Goal: Contribute content: Add original content to the website for others to see

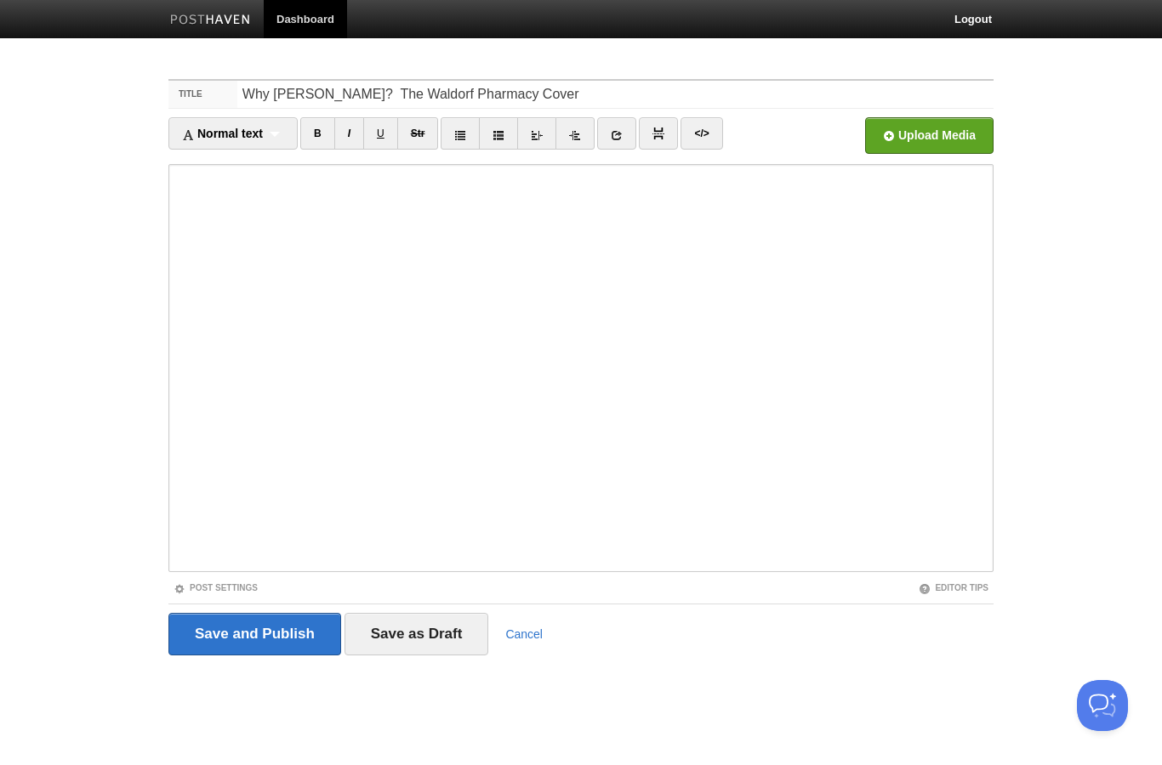
type input "Why [PERSON_NAME]? The Waldorf Pharmacy Cover"
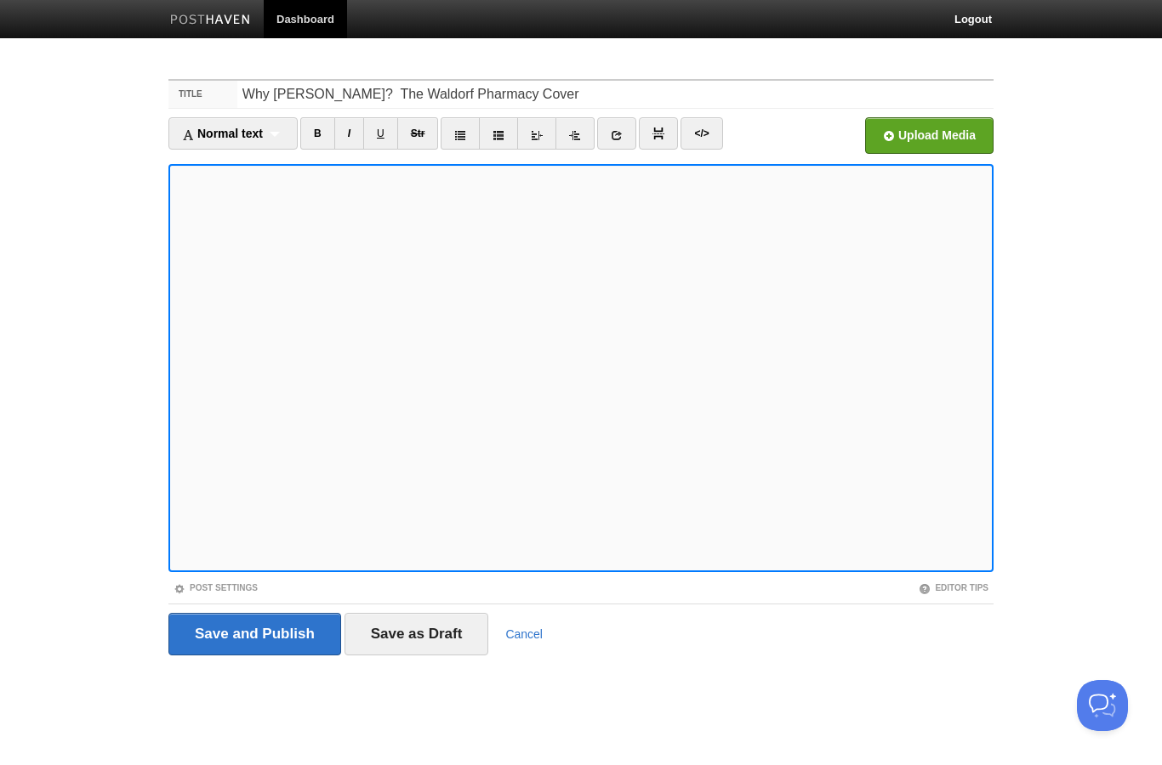
click at [441, 618] on input "Save as Draft" at bounding box center [416, 634] width 145 height 43
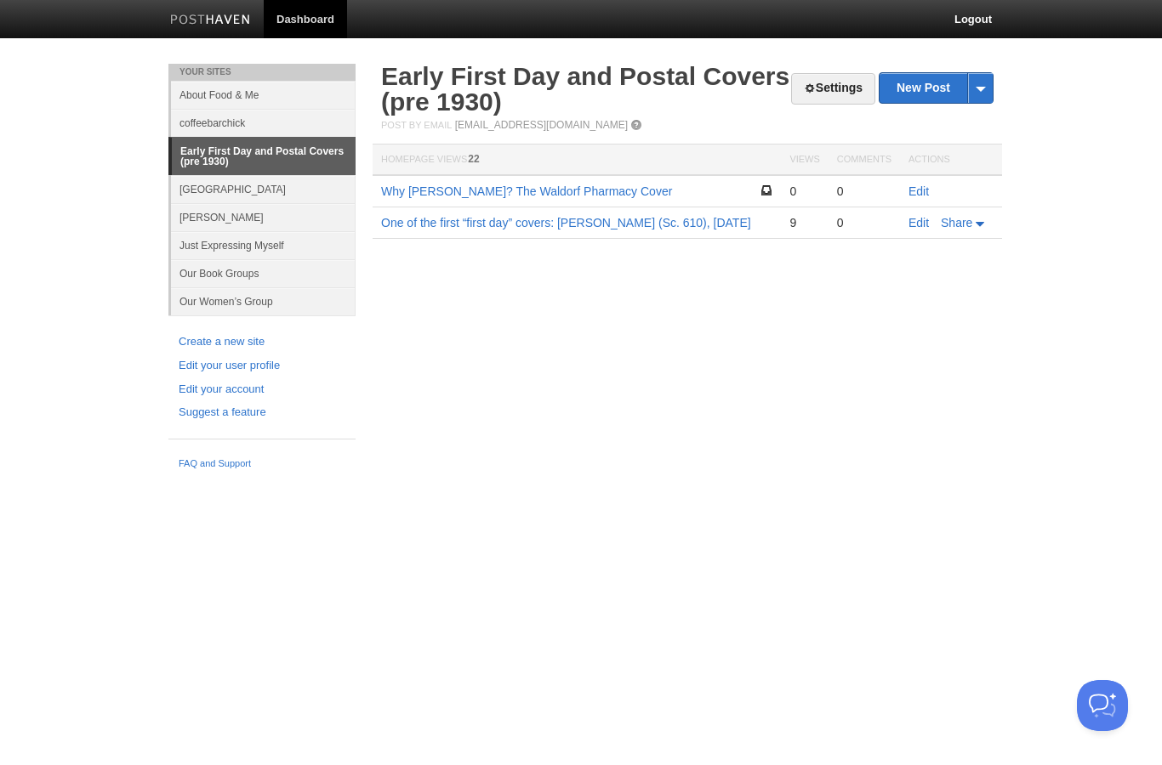
click at [920, 191] on link "Edit" at bounding box center [918, 192] width 20 height 14
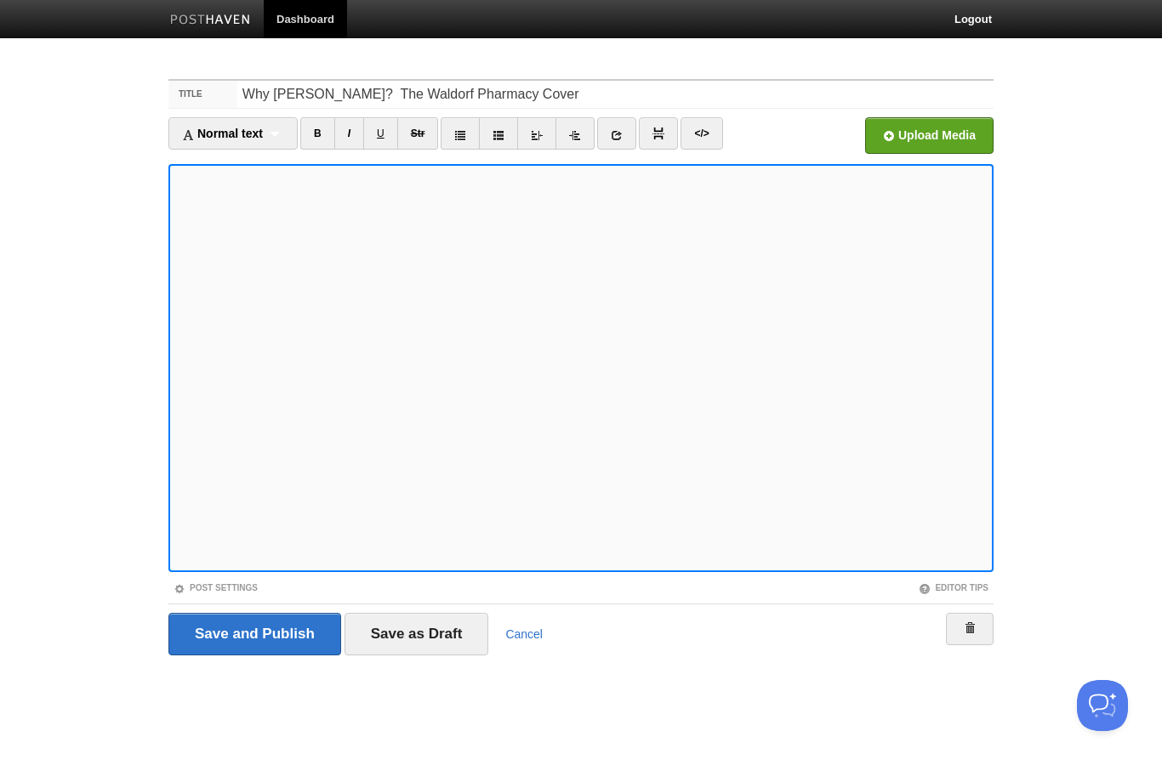
click at [430, 645] on input "Save as Draft" at bounding box center [416, 634] width 145 height 43
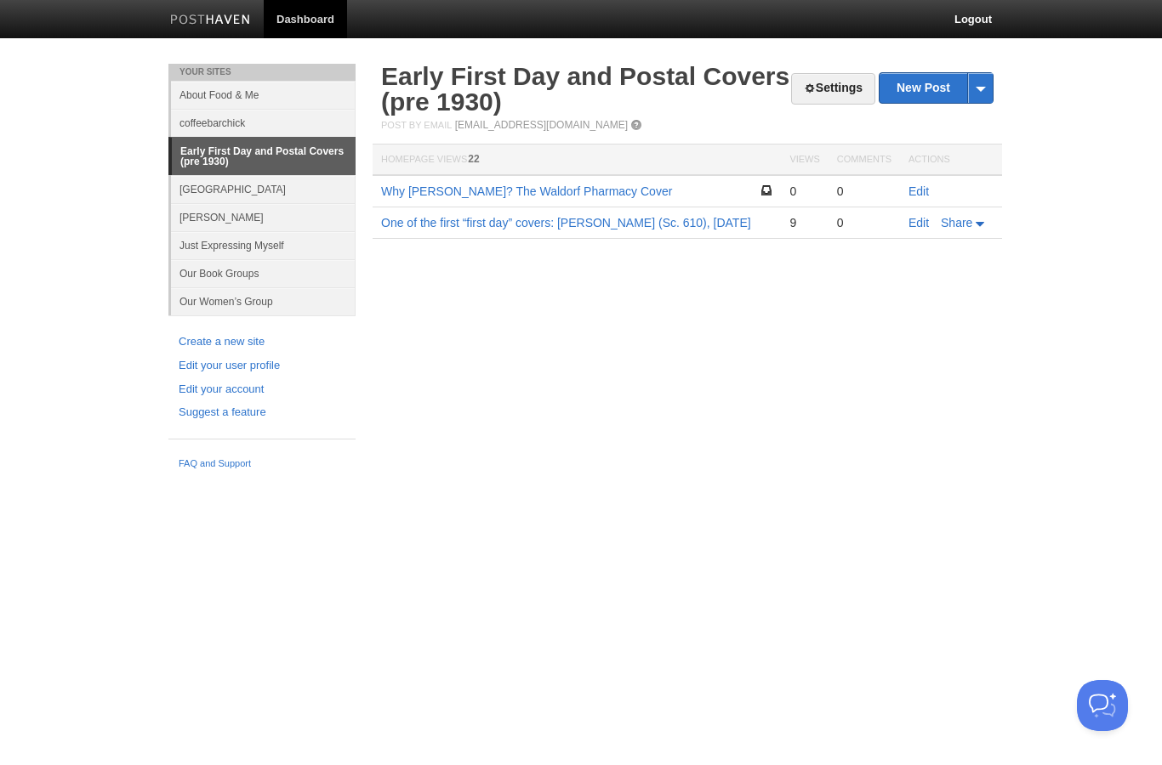
click at [916, 193] on link "Edit" at bounding box center [918, 192] width 20 height 14
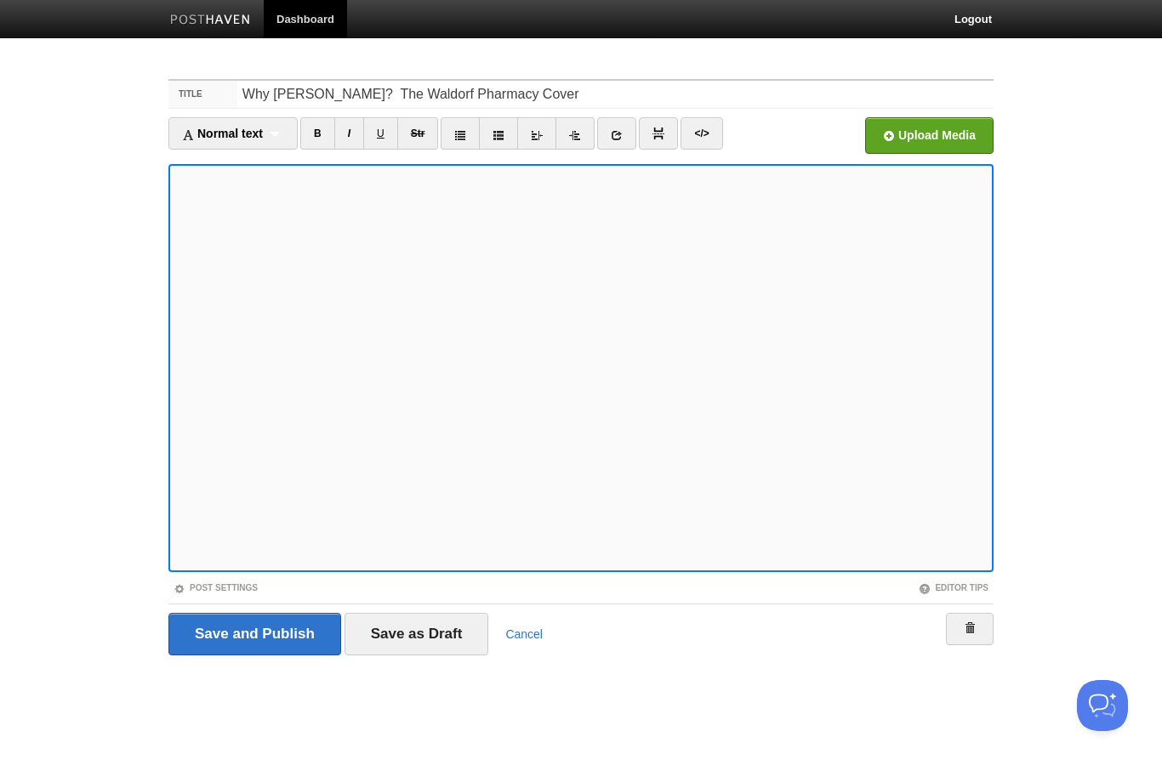
click at [935, 132] on input "file" at bounding box center [416, 140] width 1288 height 87
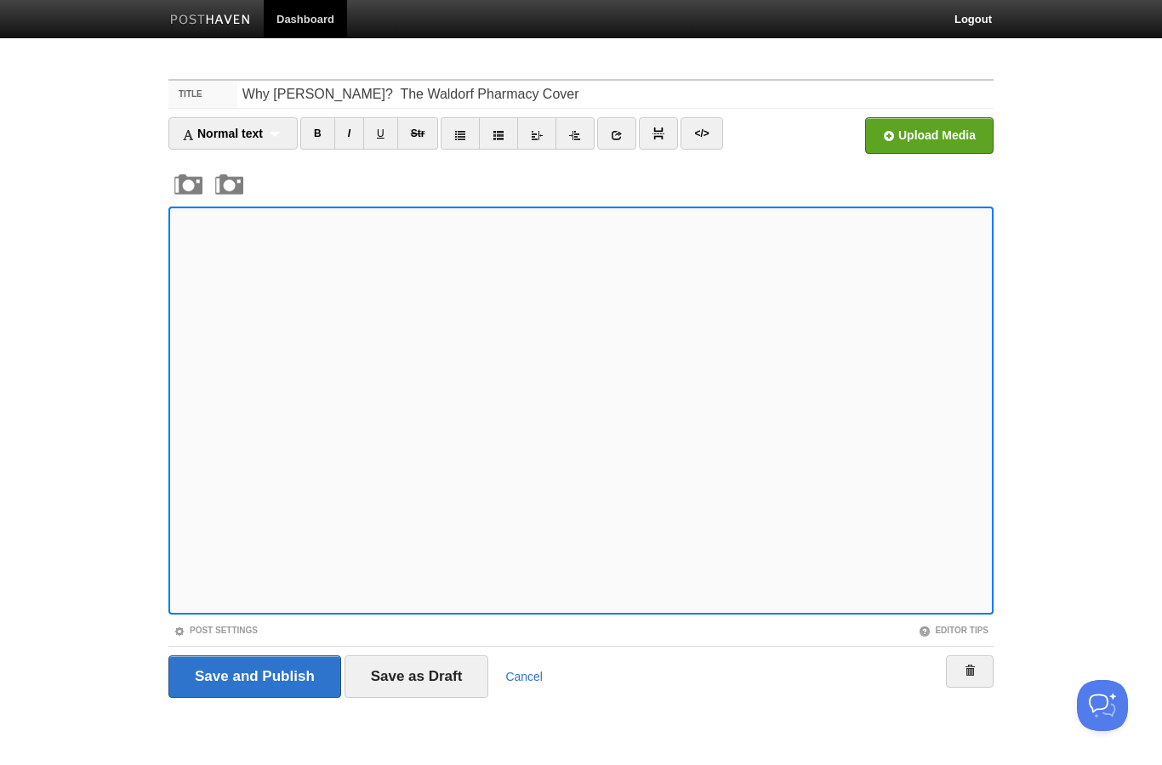
click at [395, 679] on input "Save as Draft" at bounding box center [416, 677] width 145 height 43
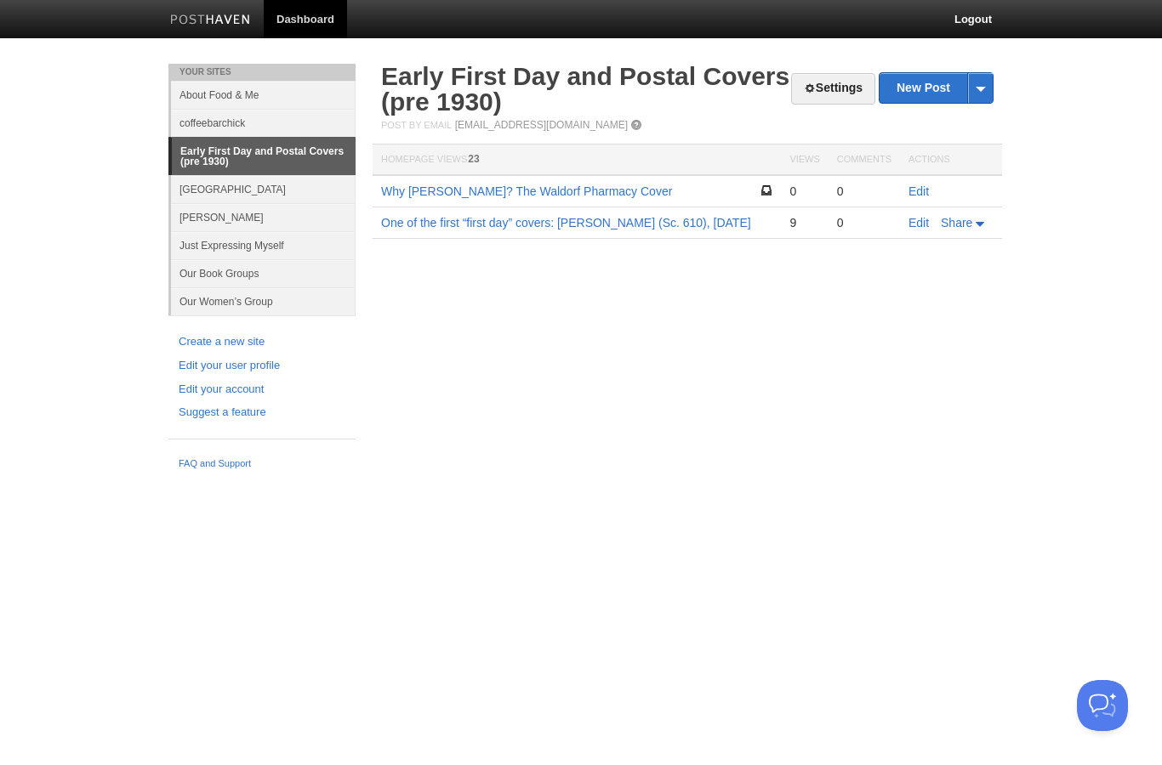
click at [919, 185] on link "Edit" at bounding box center [918, 192] width 20 height 14
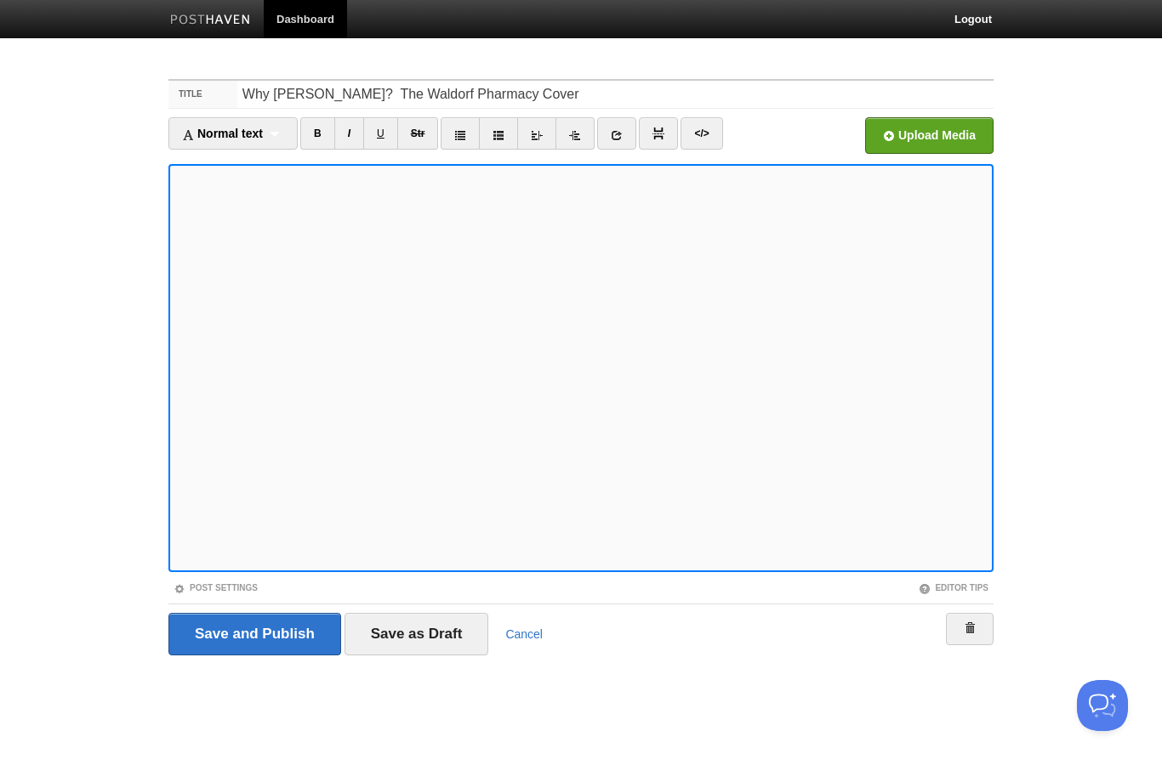
click at [916, 122] on input "file" at bounding box center [416, 140] width 1288 height 87
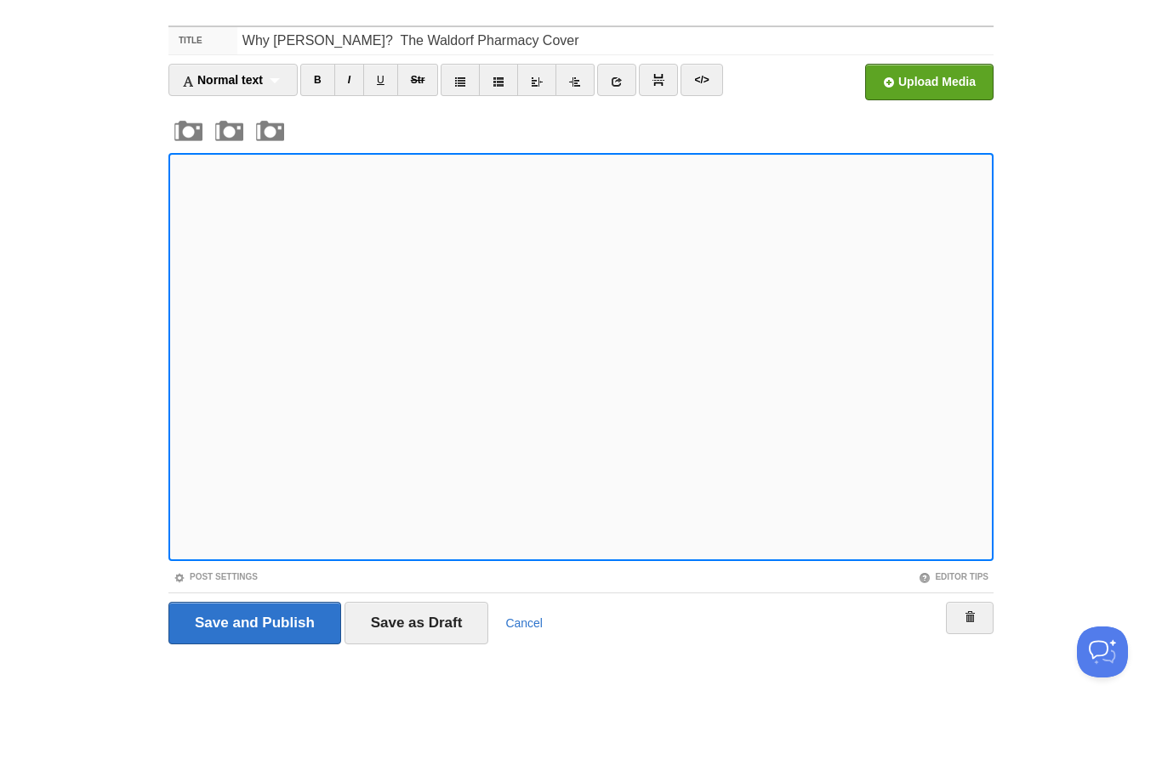
click at [438, 656] on input "Save as Draft" at bounding box center [416, 677] width 145 height 43
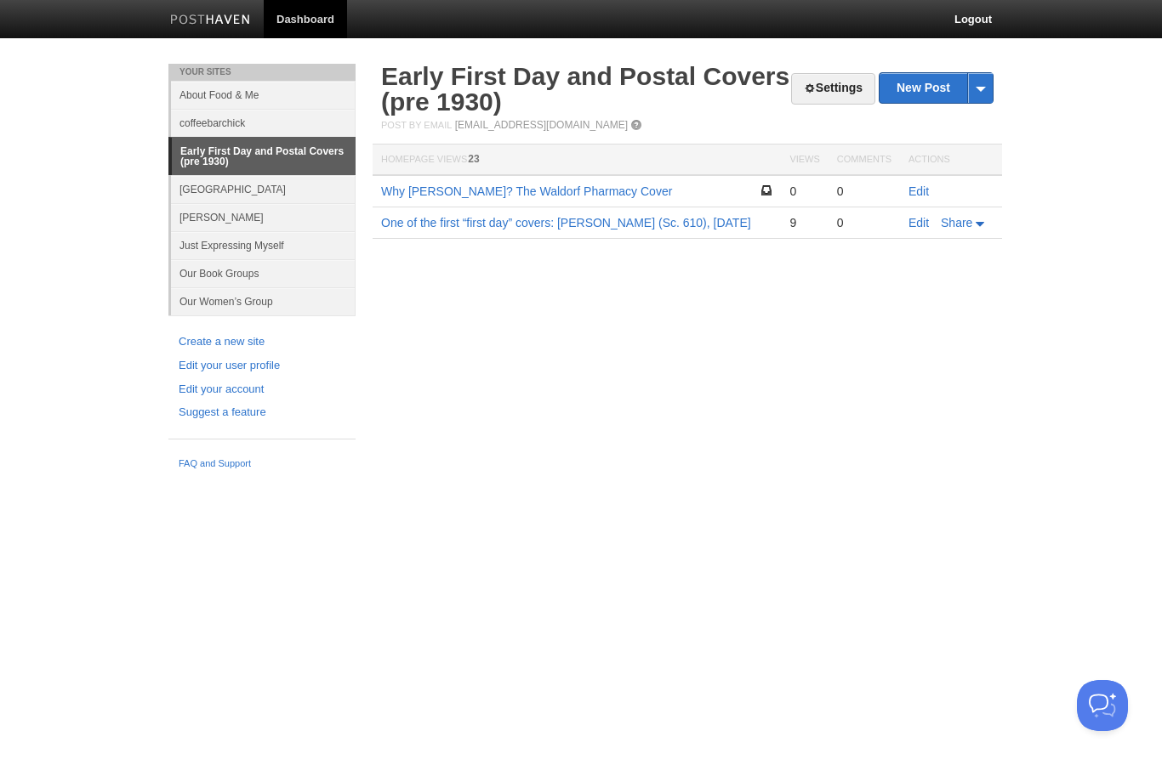
click at [917, 192] on link "Edit" at bounding box center [918, 192] width 20 height 14
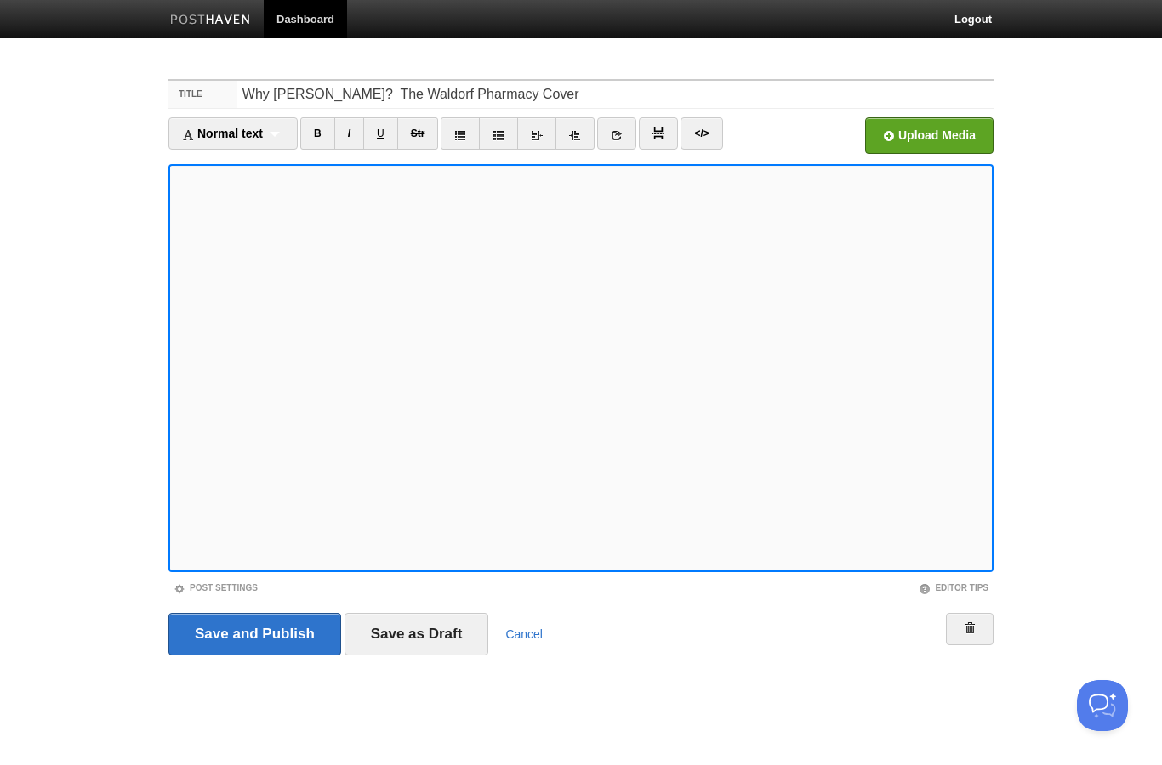
click at [922, 128] on input "file" at bounding box center [416, 140] width 1288 height 87
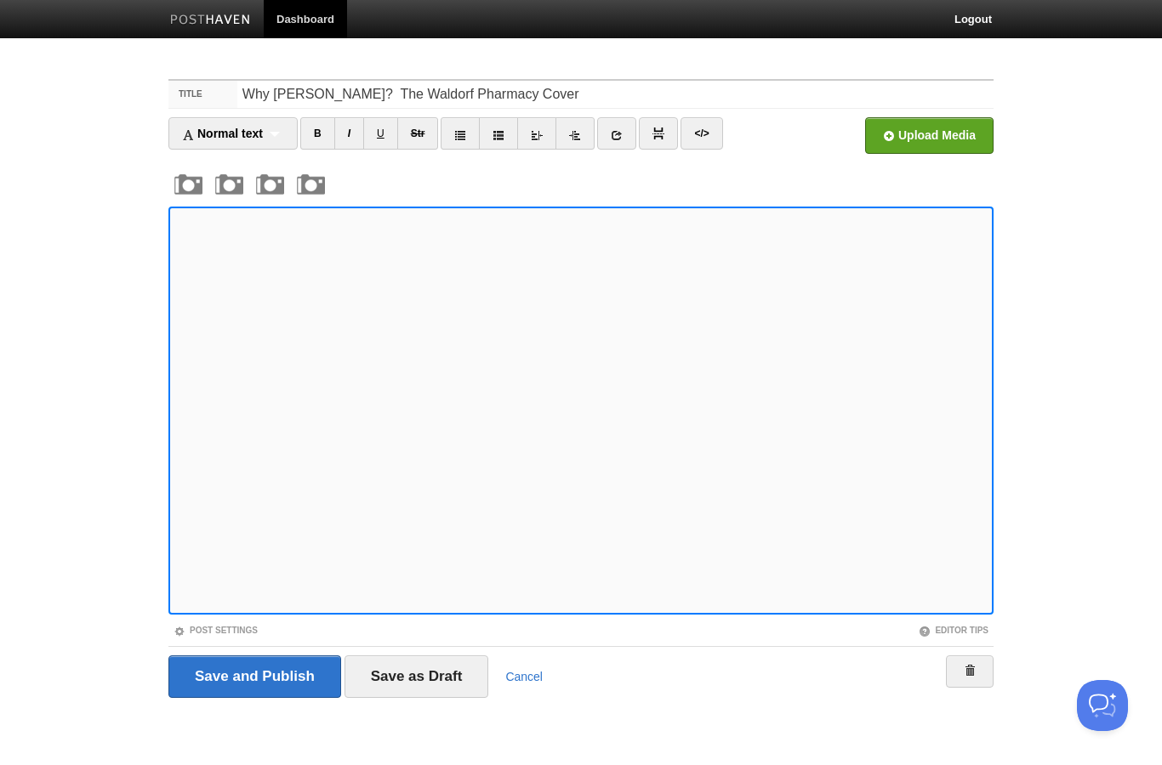
click at [248, 671] on input "Save and Publish" at bounding box center [254, 677] width 173 height 43
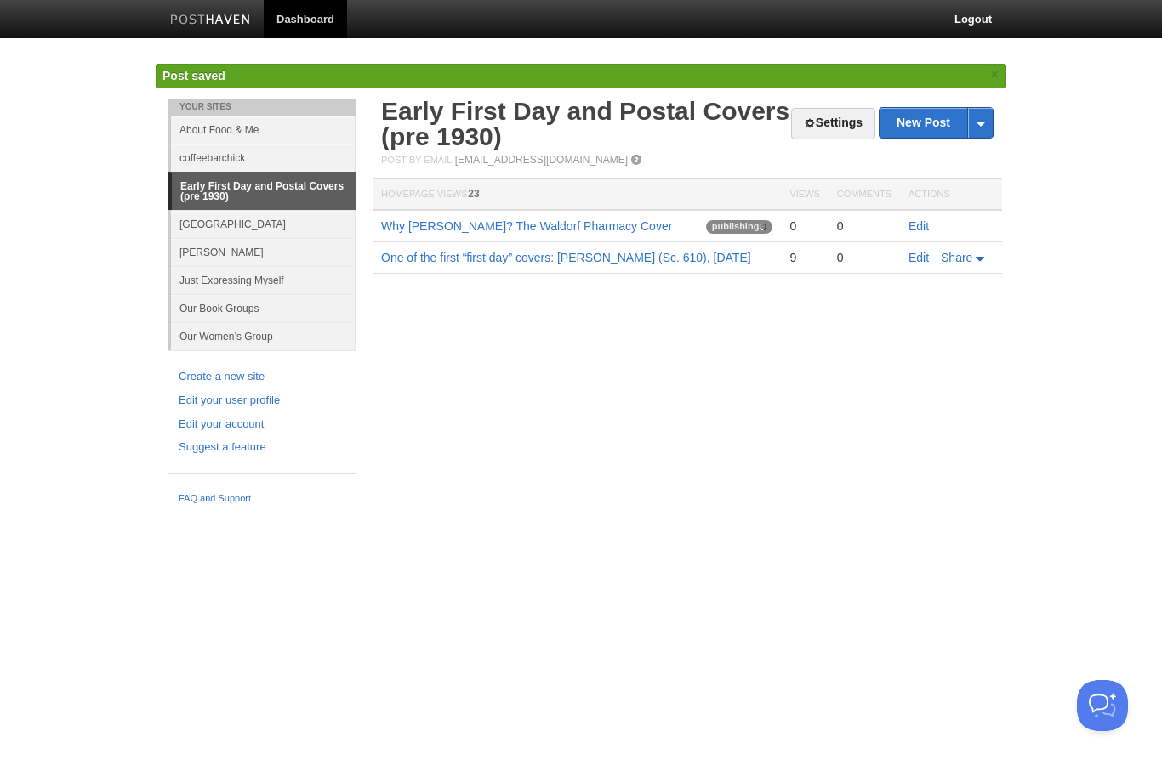
click at [420, 114] on link "Early First Day and Postal Covers (pre 1930)" at bounding box center [585, 124] width 408 height 54
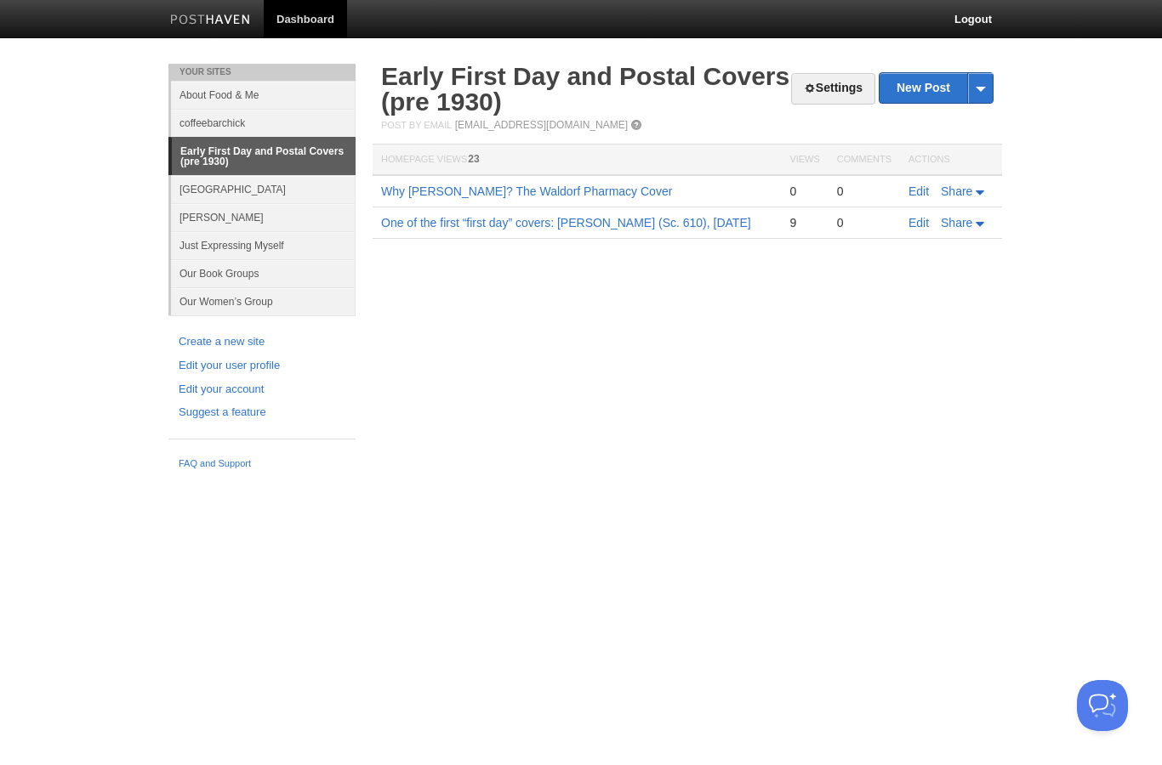
click at [910, 220] on link "Edit" at bounding box center [918, 223] width 20 height 14
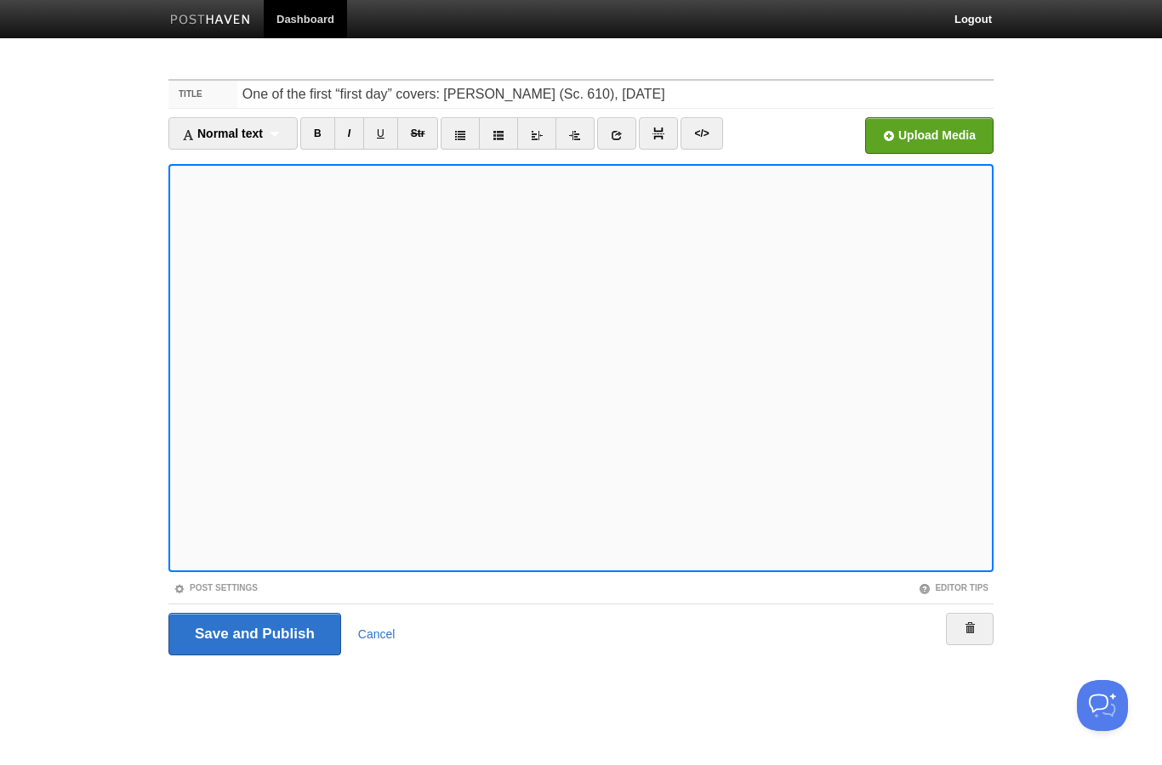
click at [897, 122] on input "file" at bounding box center [416, 140] width 1288 height 87
click at [219, 637] on input "Save and Publish" at bounding box center [254, 634] width 173 height 43
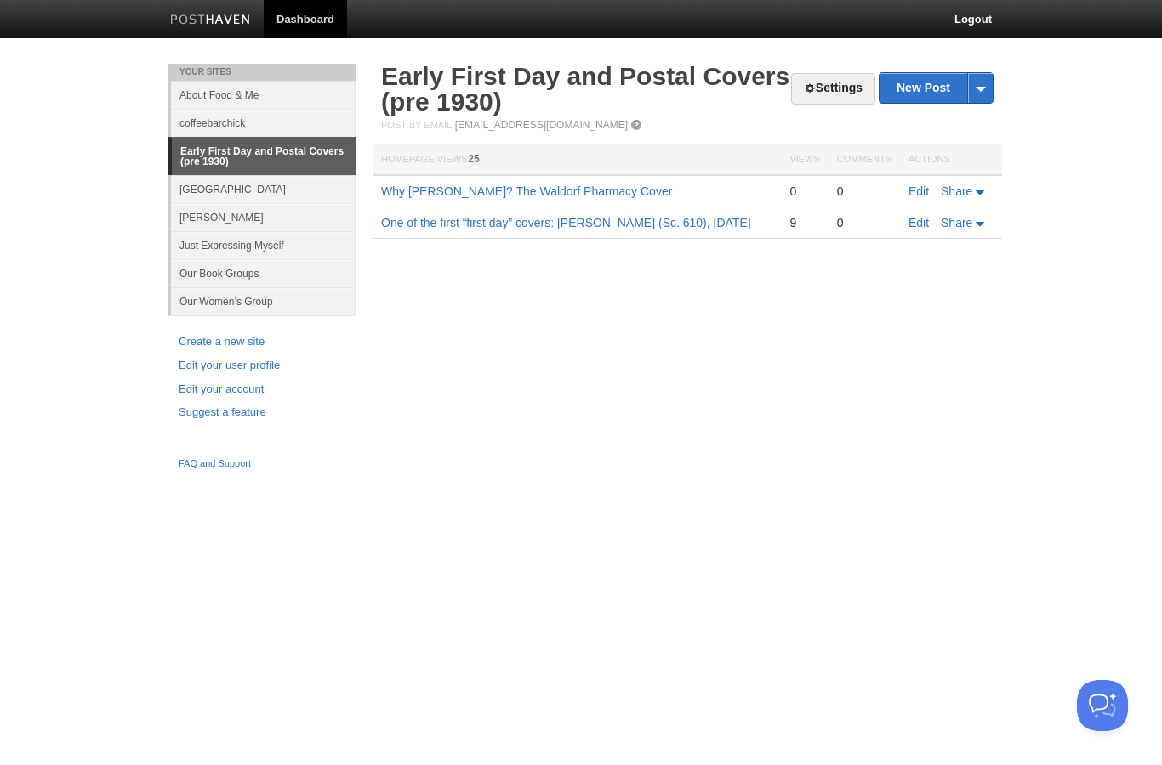
click at [554, 89] on link "Early First Day and Postal Covers (pre 1930)" at bounding box center [585, 89] width 408 height 54
click at [922, 228] on link "Edit" at bounding box center [918, 223] width 20 height 14
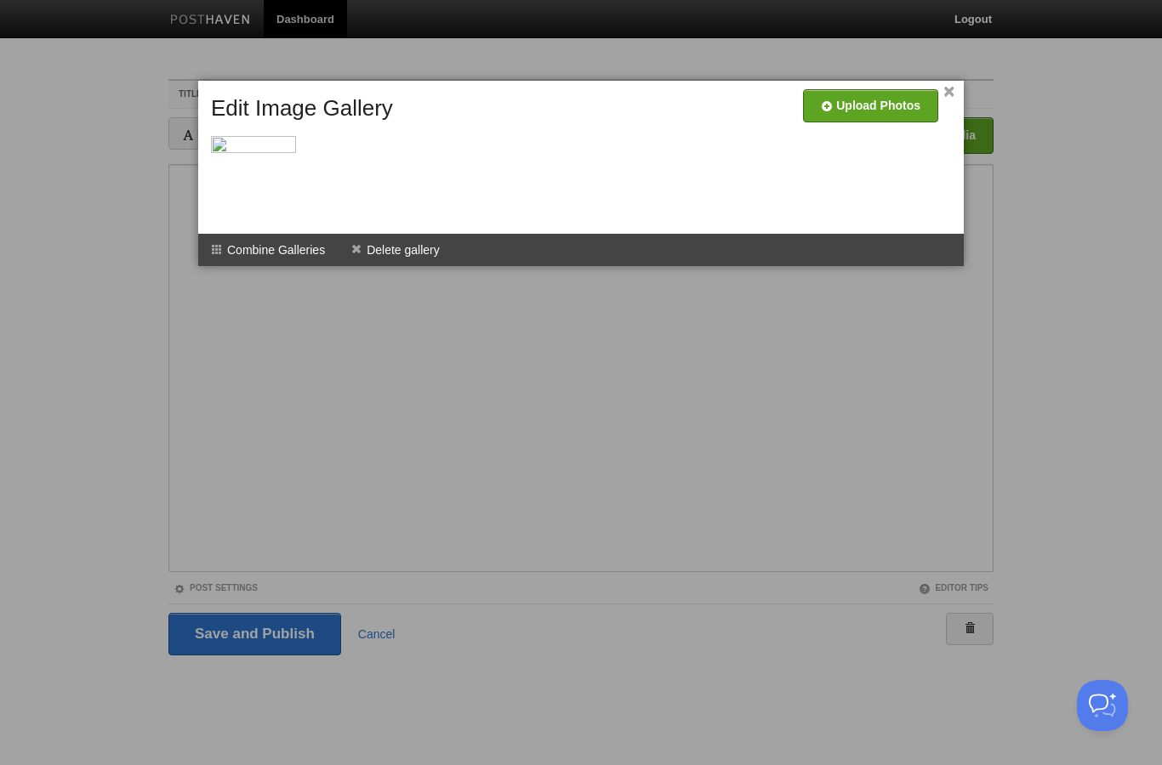
click at [213, 453] on div at bounding box center [581, 382] width 1162 height 765
click at [388, 245] on li "Delete gallery" at bounding box center [395, 250] width 115 height 32
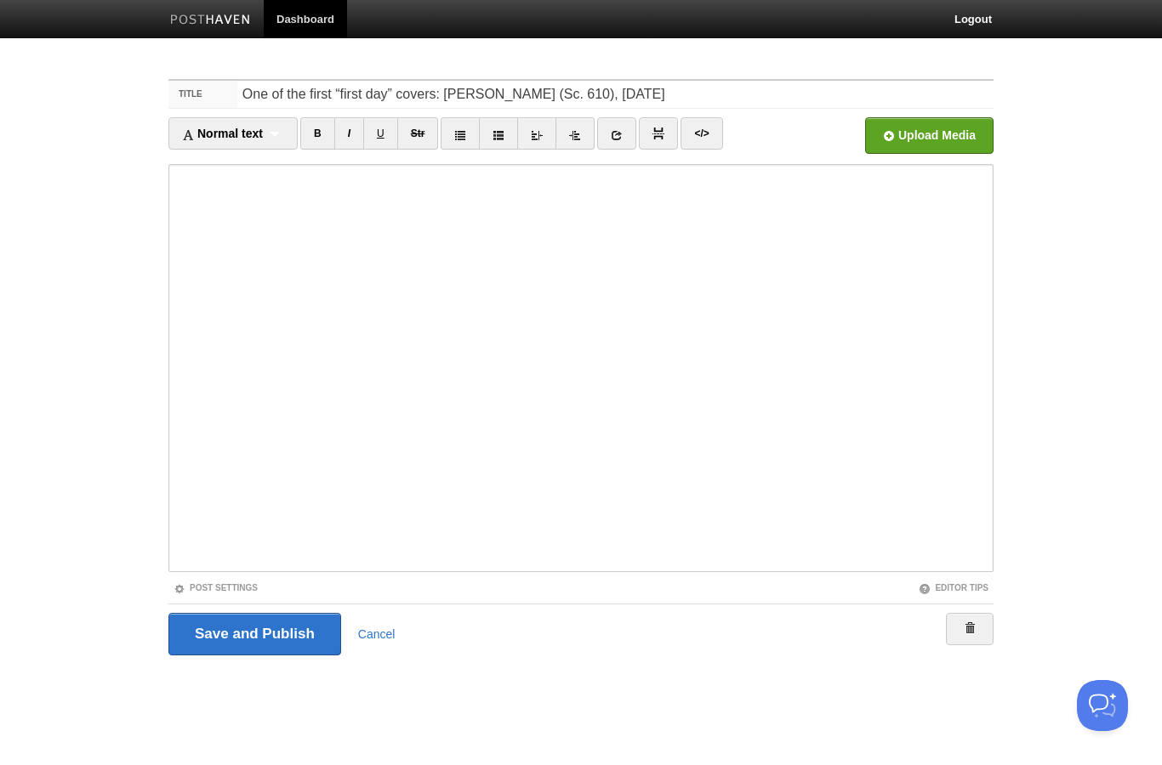
click at [213, 645] on input "Save and Publish" at bounding box center [254, 634] width 173 height 43
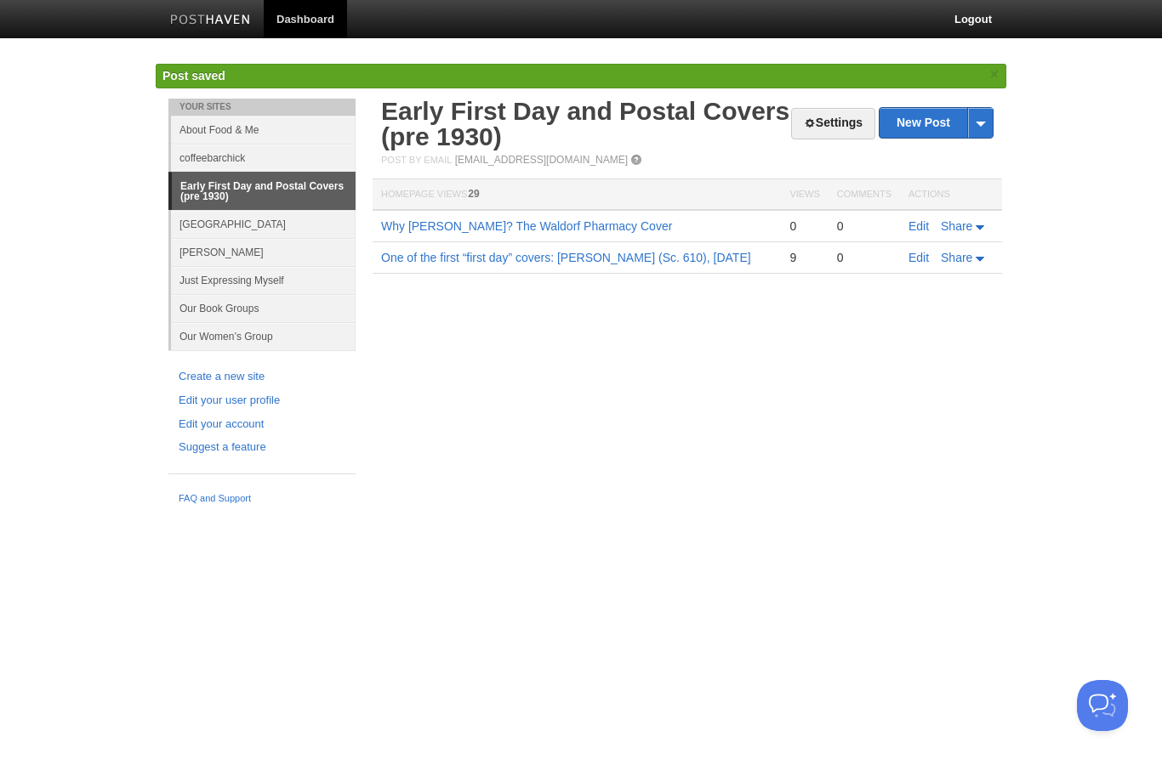
click at [908, 260] on link "Edit" at bounding box center [918, 258] width 20 height 14
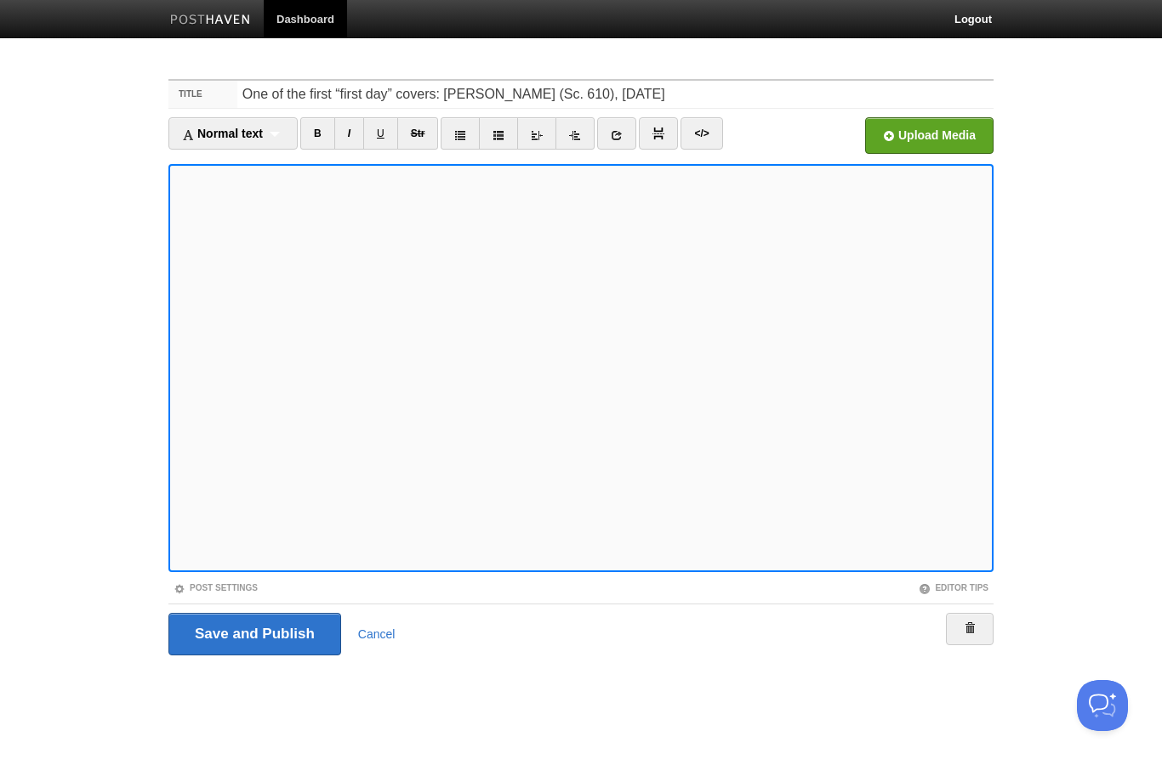
click at [922, 118] on input "file" at bounding box center [416, 140] width 1288 height 87
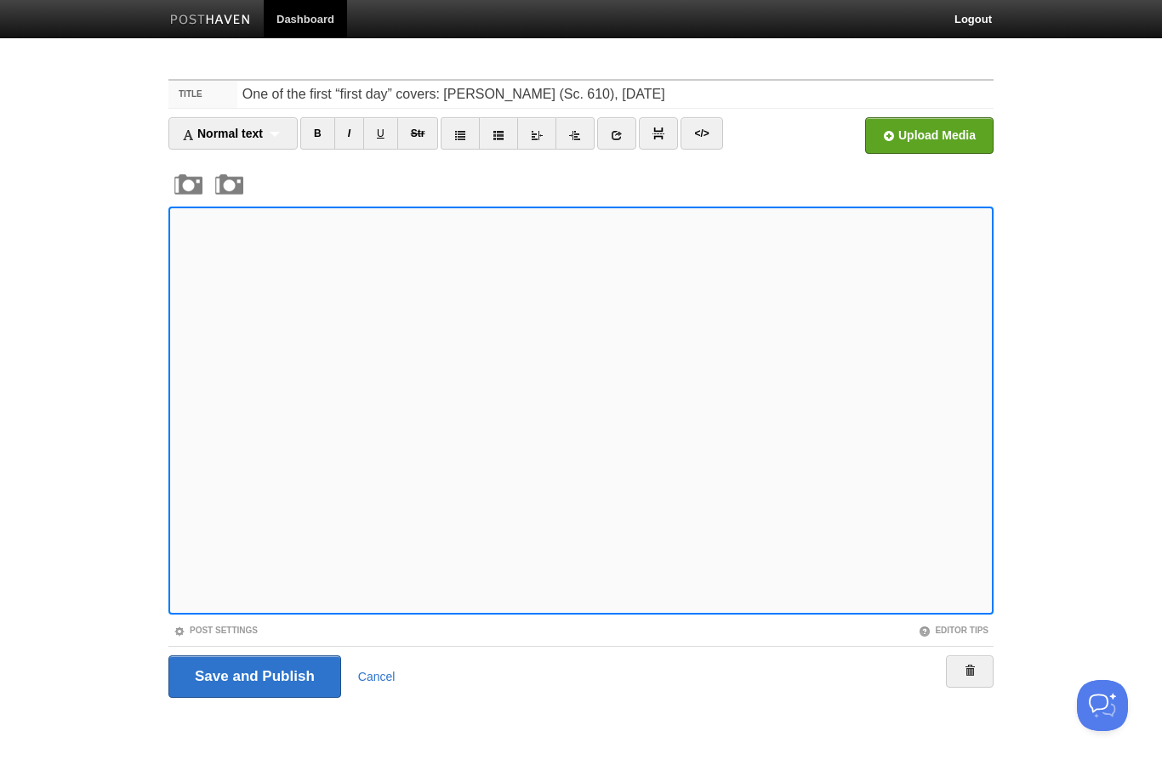
click at [238, 673] on input "Save and Publish" at bounding box center [254, 677] width 173 height 43
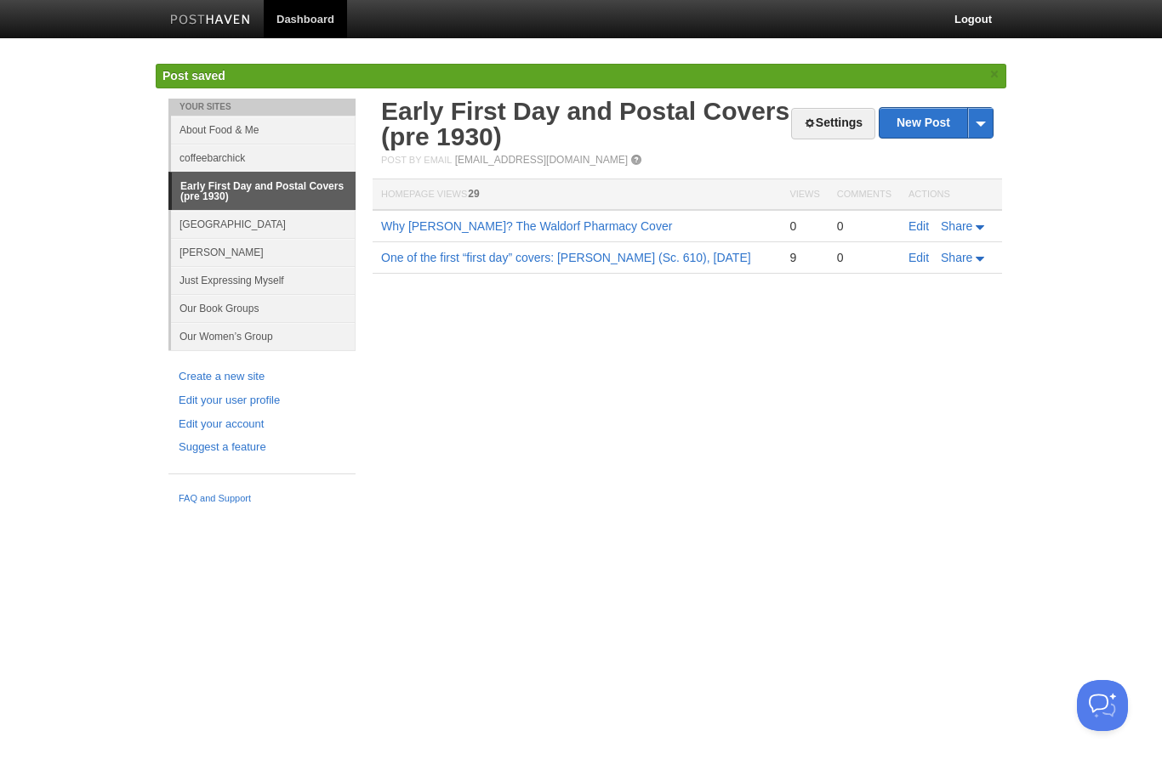
click at [578, 118] on link "Early First Day and Postal Covers (pre 1930)" at bounding box center [585, 124] width 408 height 54
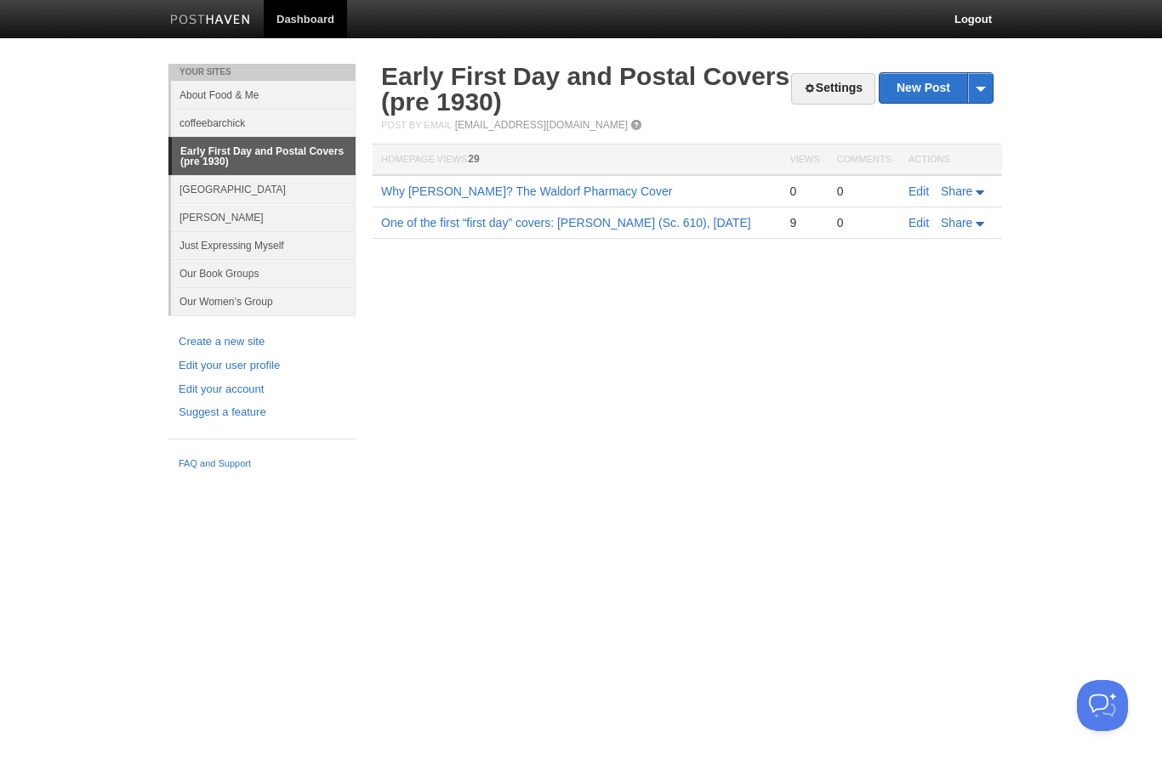
click at [434, 86] on link "Early First Day and Postal Covers (pre 1930)" at bounding box center [585, 89] width 408 height 54
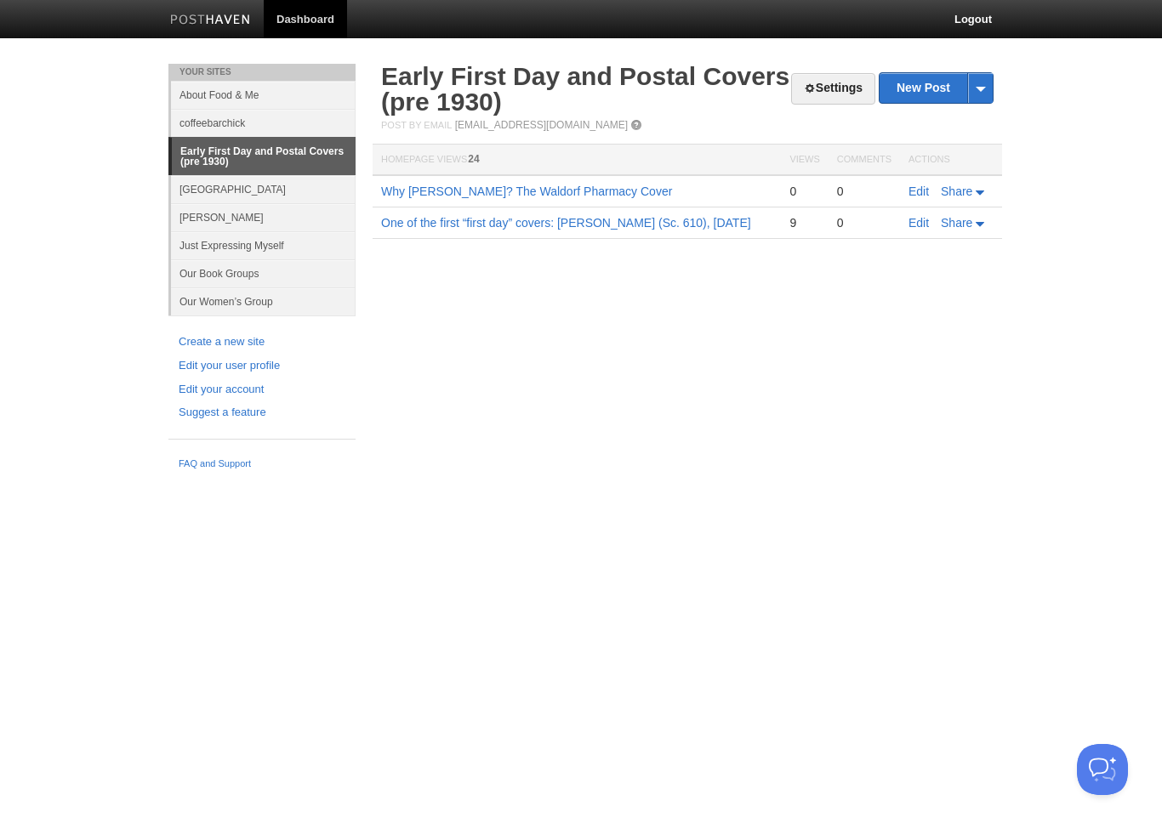
click at [918, 192] on link "Edit" at bounding box center [918, 192] width 20 height 14
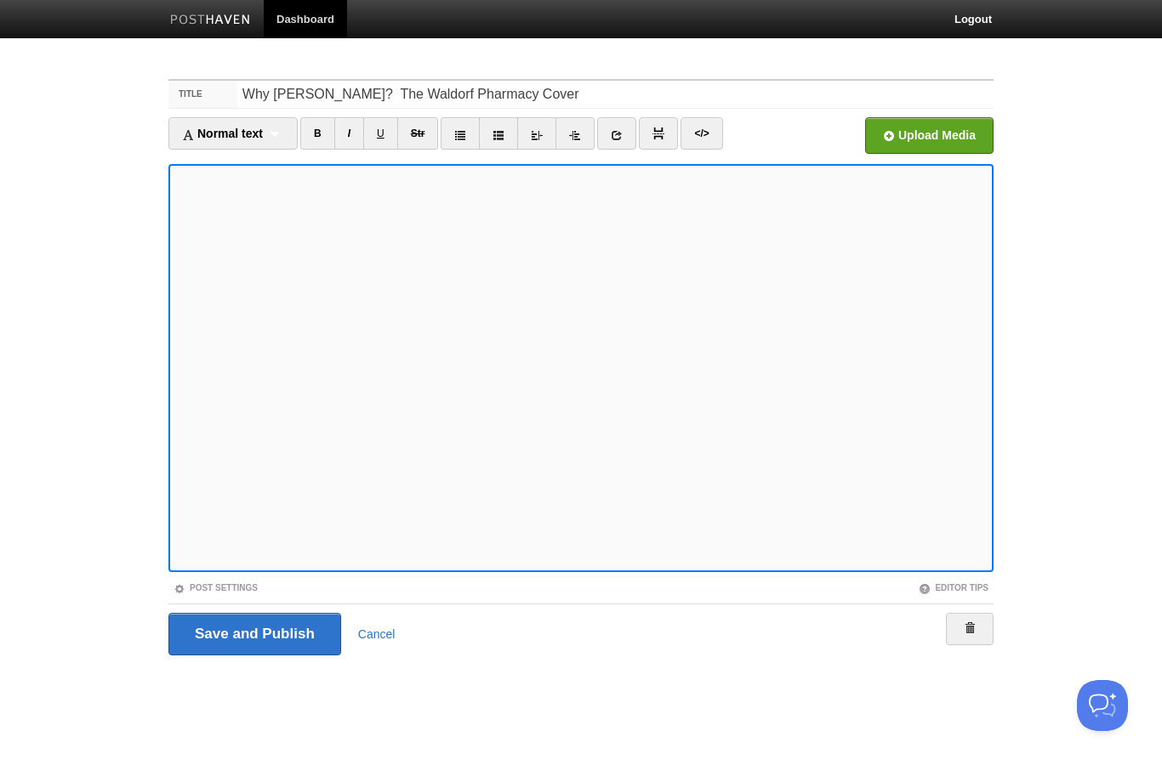
click at [240, 649] on input "Save and Publish" at bounding box center [254, 634] width 173 height 43
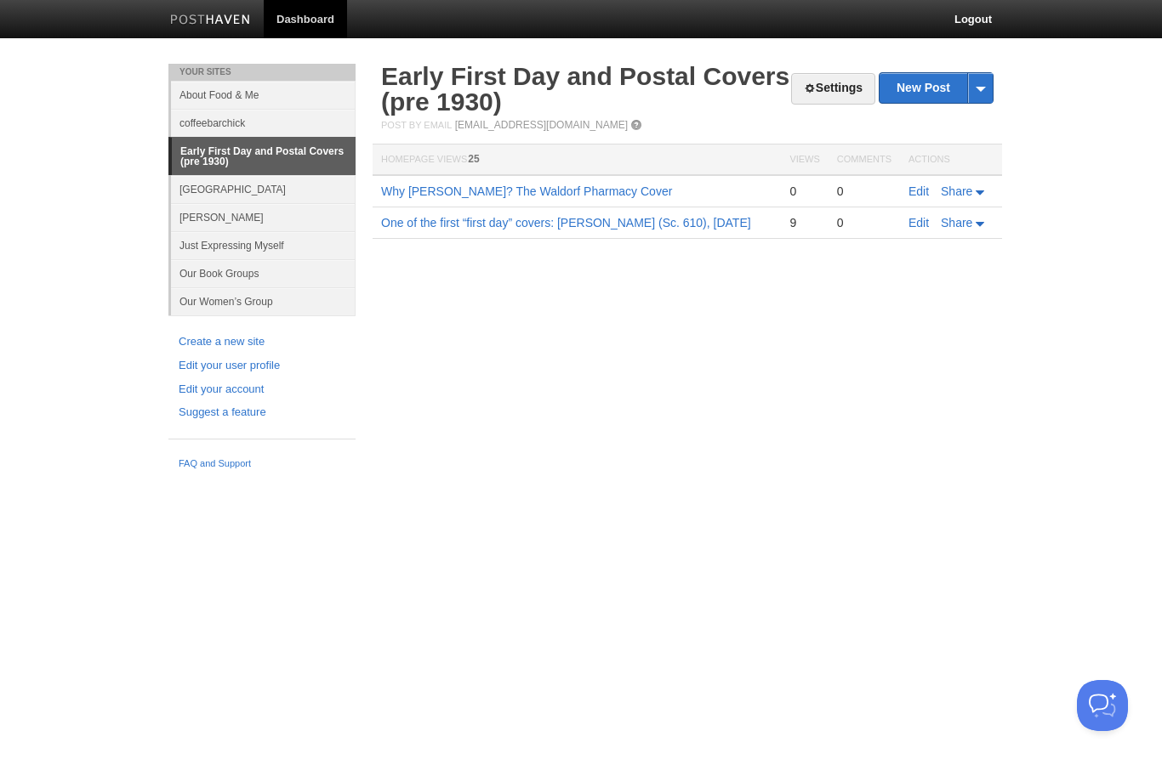
click at [917, 196] on link "Edit" at bounding box center [918, 192] width 20 height 14
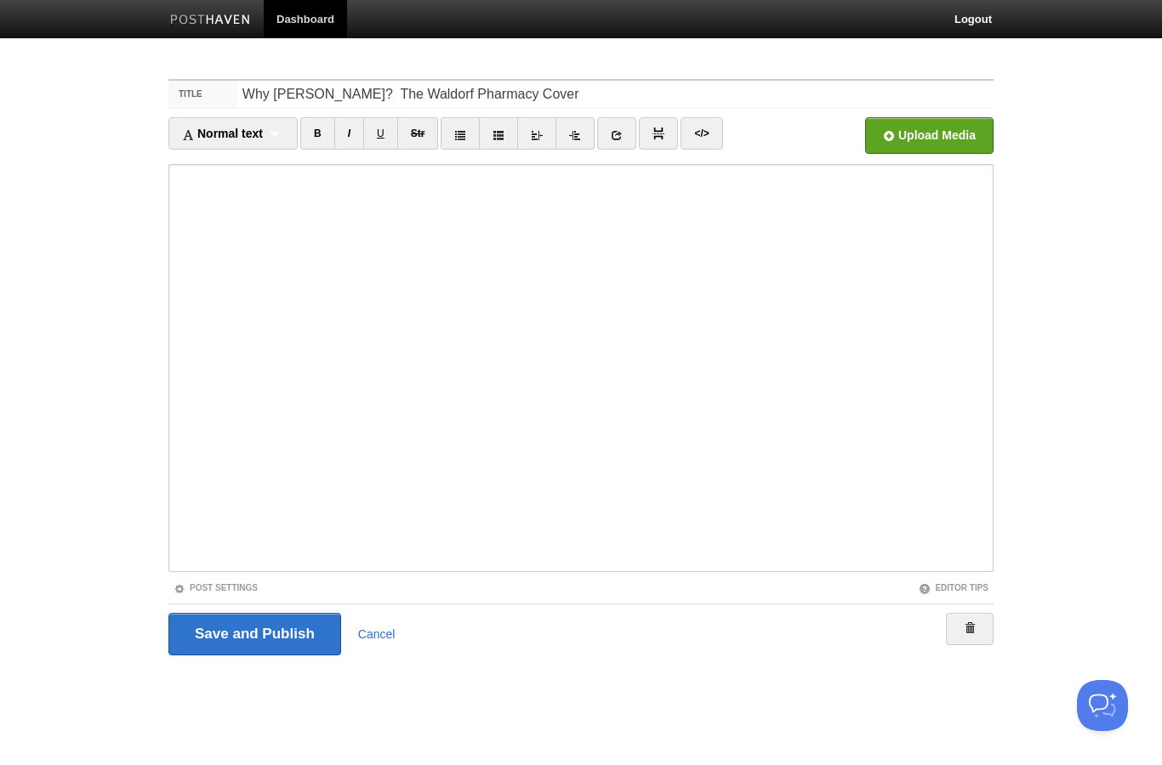
click at [208, 583] on link "Post Settings" at bounding box center [215, 587] width 84 height 9
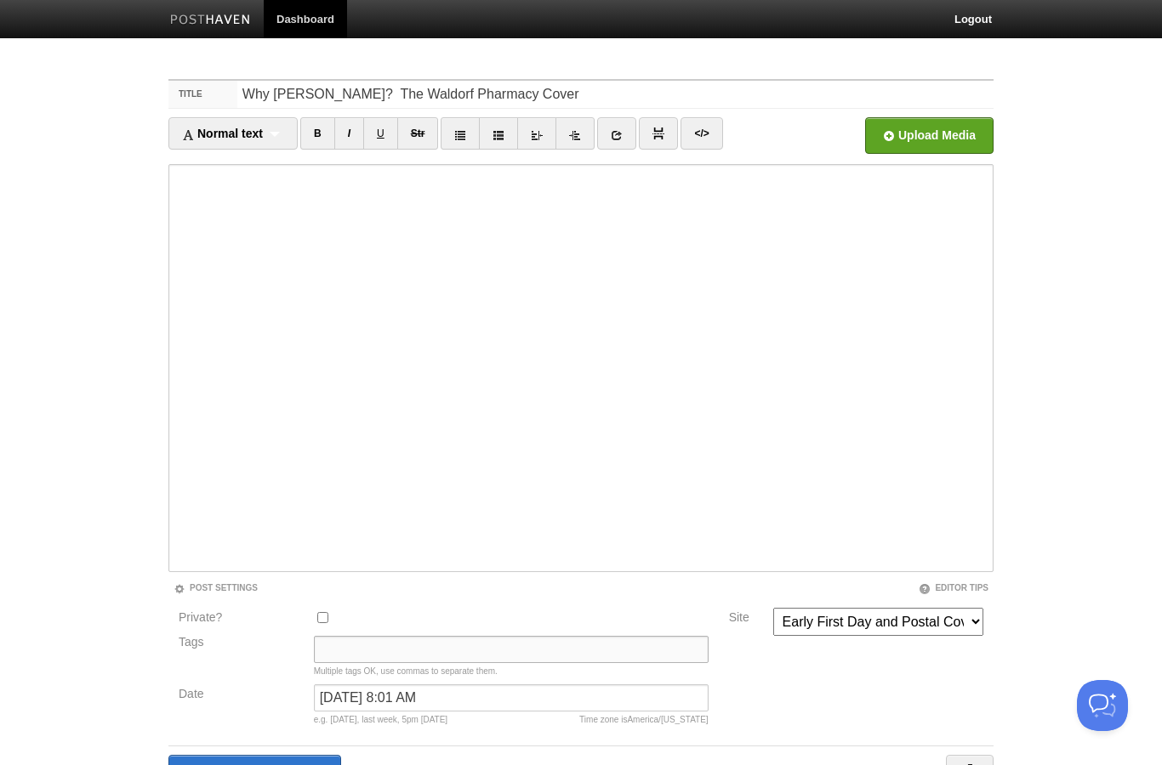
click at [340, 650] on input "Tags" at bounding box center [511, 649] width 395 height 27
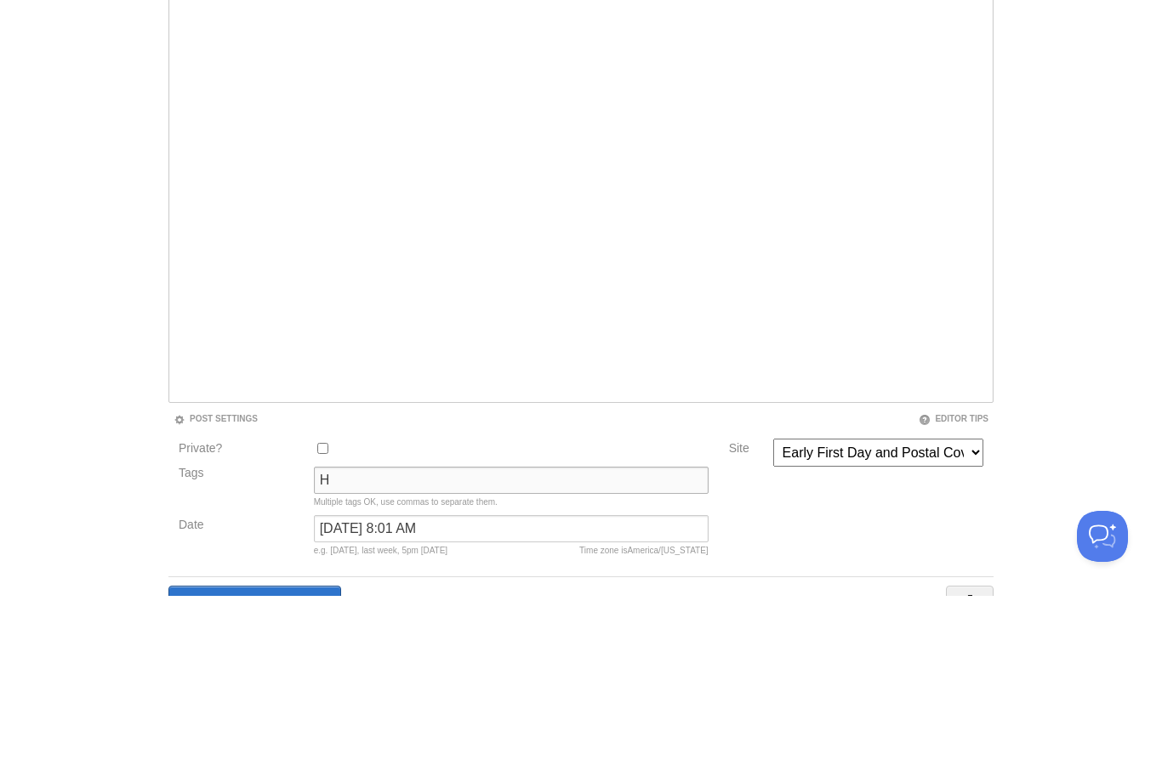
scroll to position [98, 0]
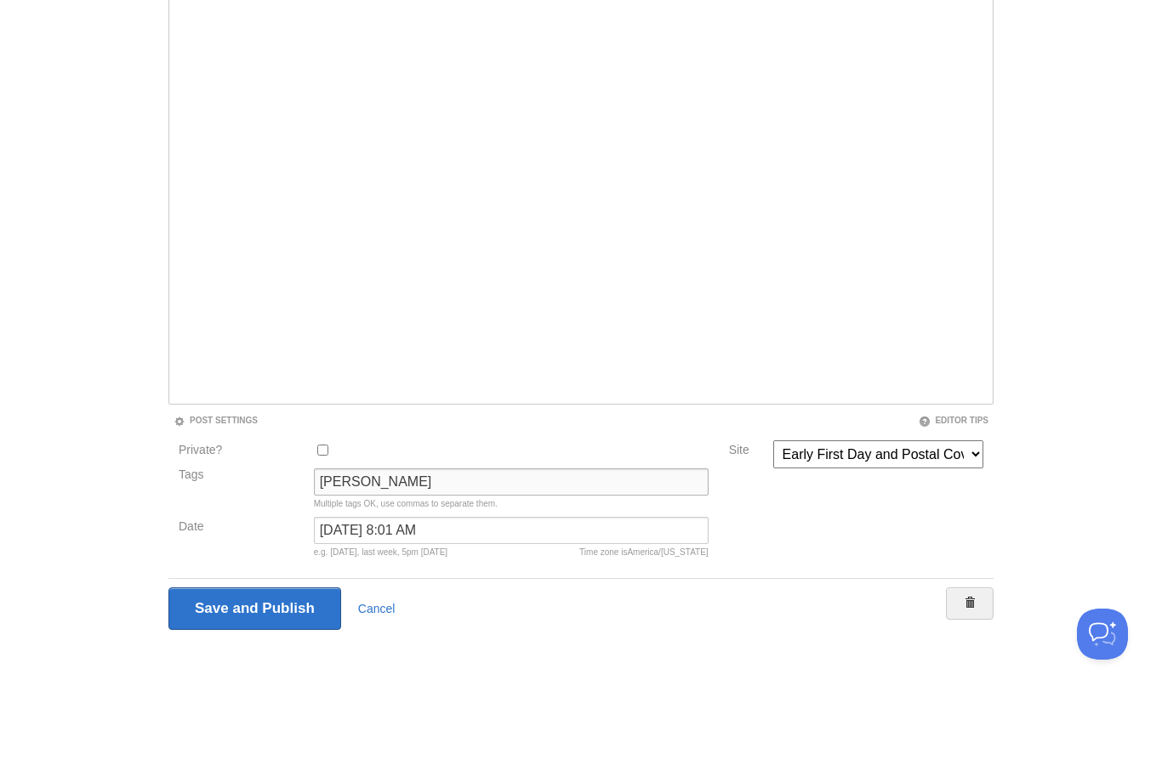
type input "[PERSON_NAME] 610"
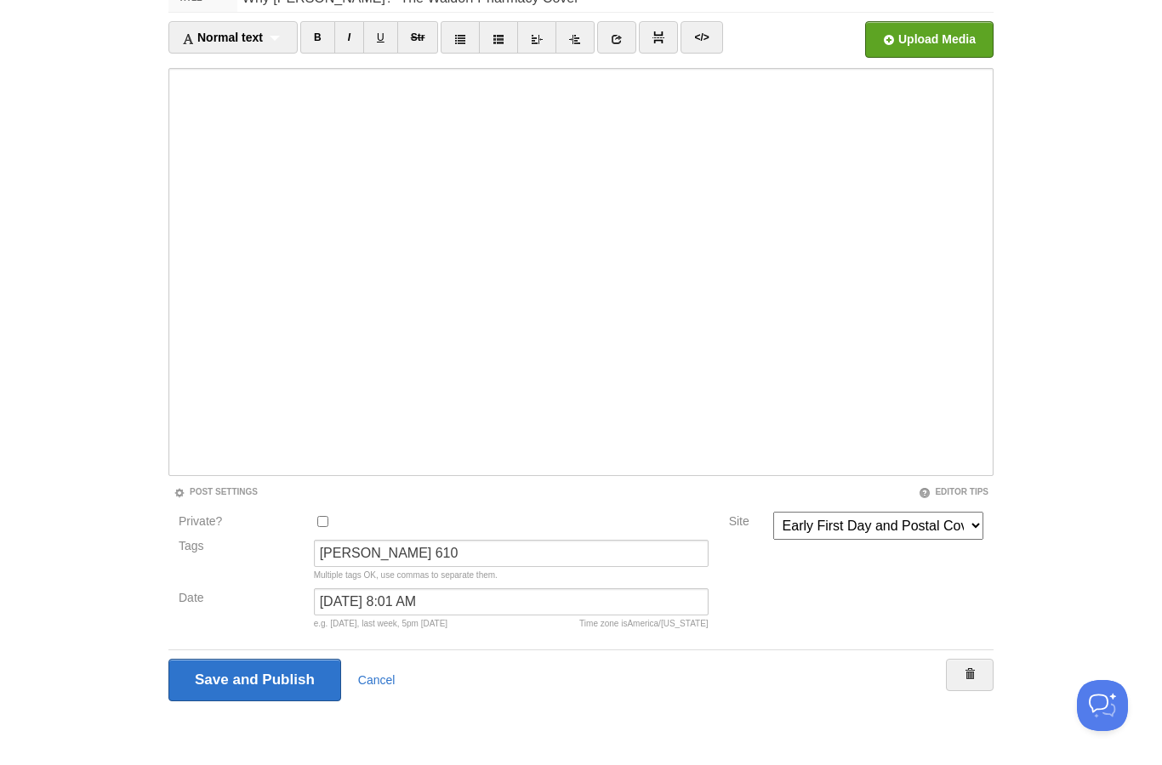
click at [209, 680] on input "Save and Publish" at bounding box center [254, 680] width 173 height 43
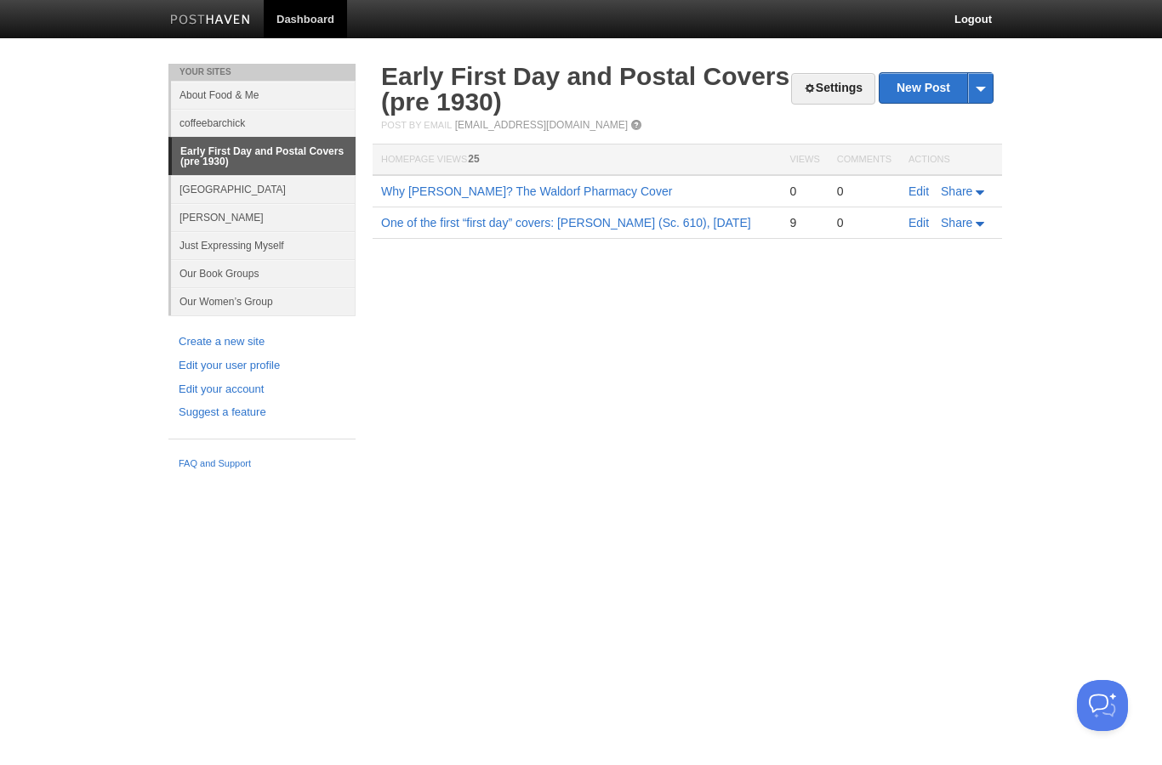
click at [449, 77] on link "Early First Day and Postal Covers (pre 1930)" at bounding box center [585, 89] width 408 height 54
